Goal: Transaction & Acquisition: Download file/media

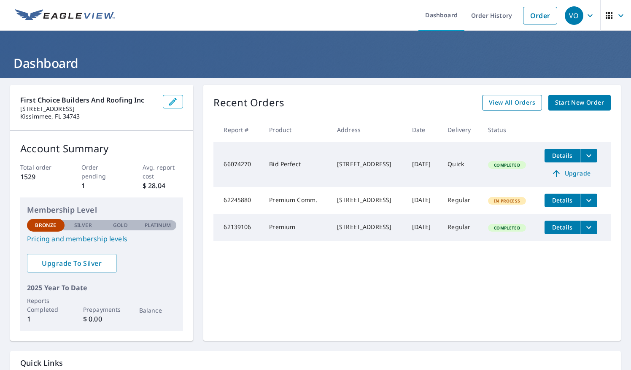
click at [509, 105] on span "View All Orders" at bounding box center [512, 102] width 46 height 11
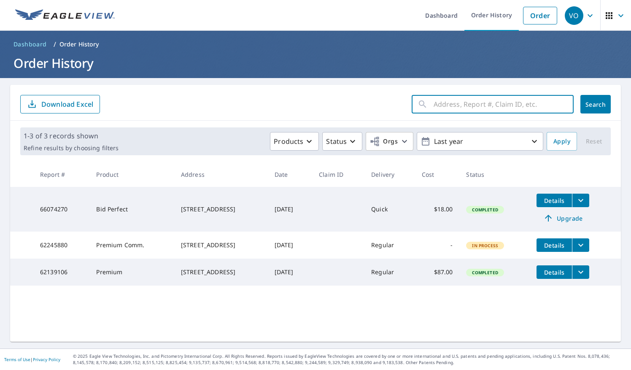
click at [452, 103] on input "text" at bounding box center [503, 104] width 140 height 24
type input "[STREET_ADDRESS]"
click at [593, 103] on span "Search" at bounding box center [595, 104] width 17 height 8
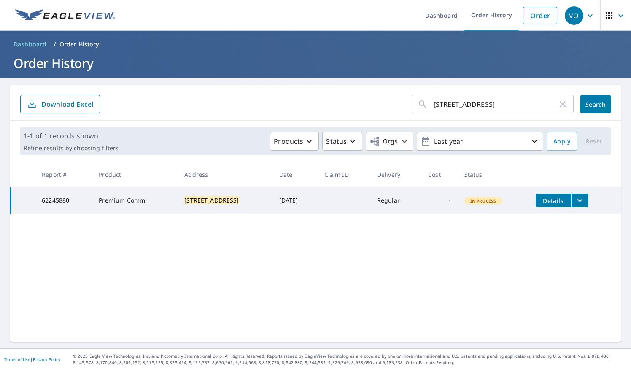
click at [579, 201] on icon "filesDropdownBtn-62245880" at bounding box center [580, 200] width 10 height 10
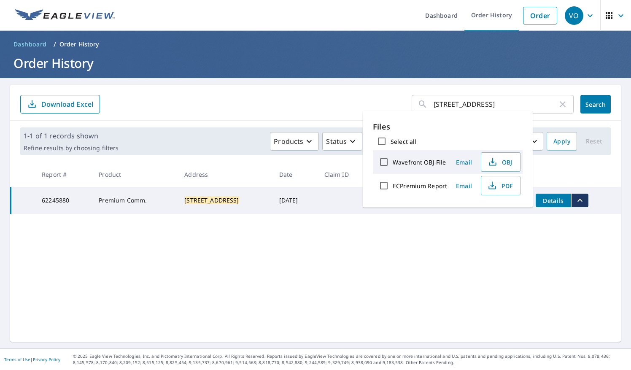
click at [382, 186] on input "ECPremium Report" at bounding box center [384, 186] width 18 height 18
checkbox input "true"
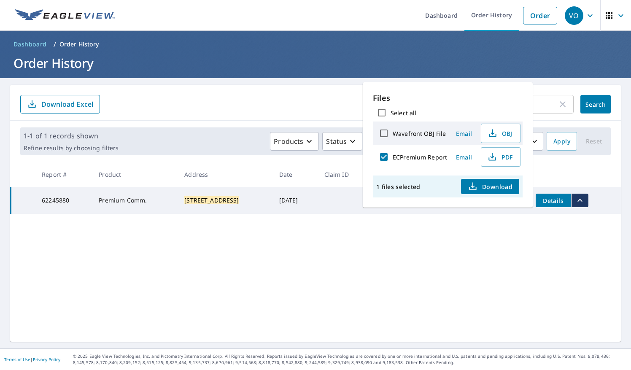
click at [382, 133] on input "Wavefront OBJ File" at bounding box center [384, 133] width 18 height 18
checkbox input "true"
click at [483, 185] on span "Download" at bounding box center [489, 186] width 45 height 10
